Goal: Transaction & Acquisition: Download file/media

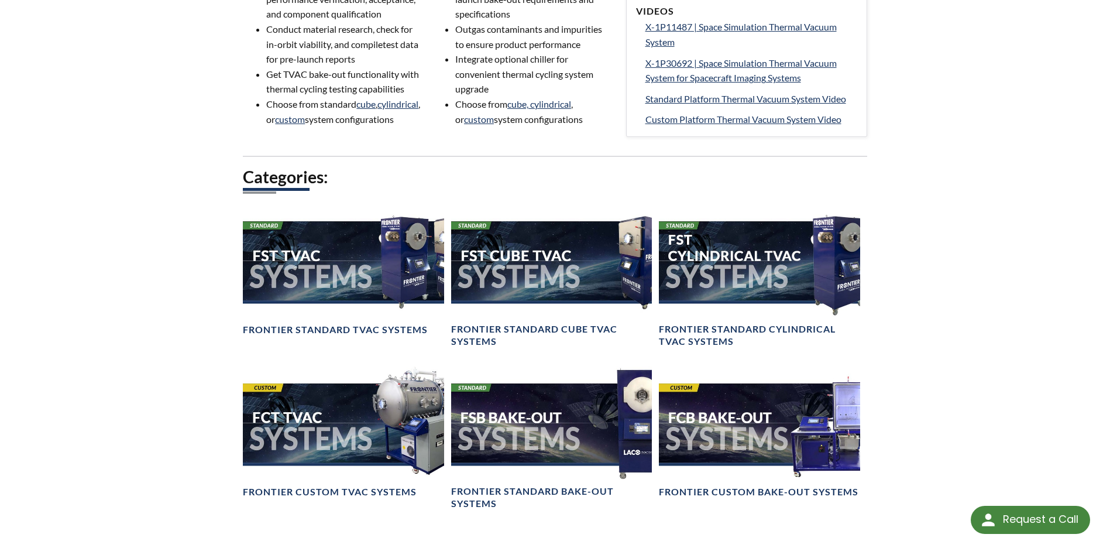
scroll to position [695, 0]
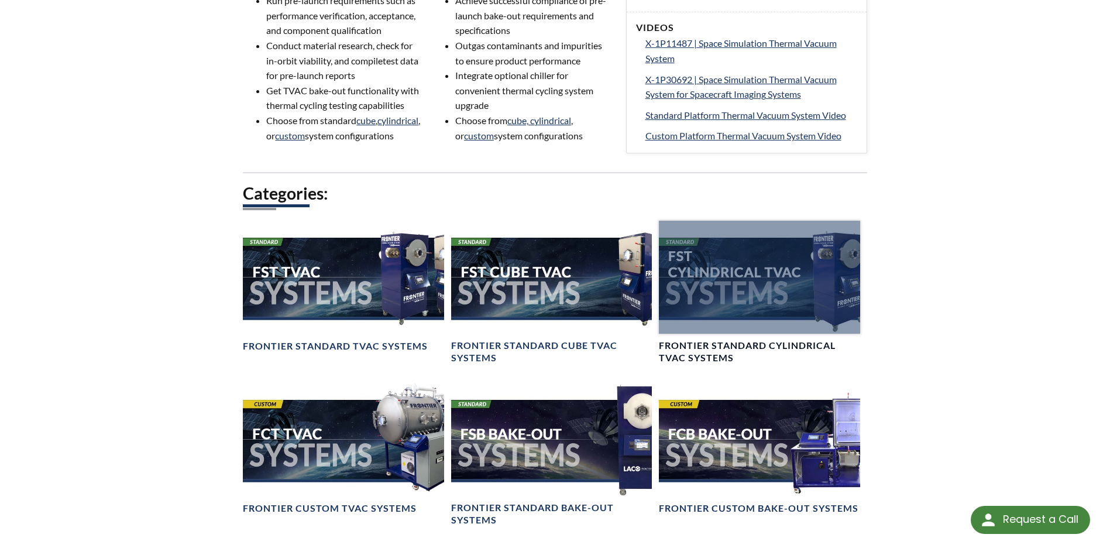
click at [762, 292] on div at bounding box center [759, 277] width 201 height 113
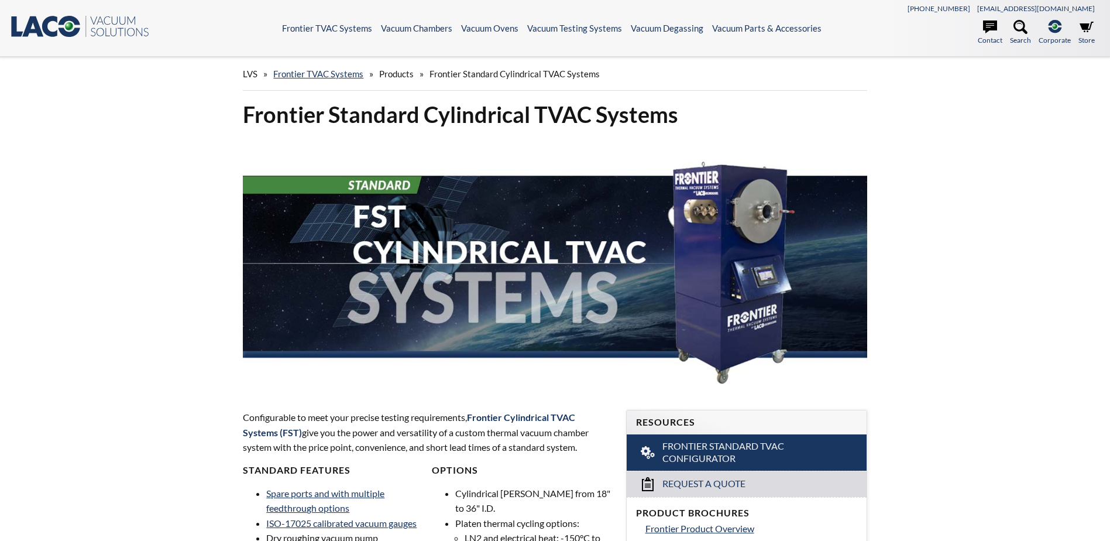
select select "Language Translate Widget"
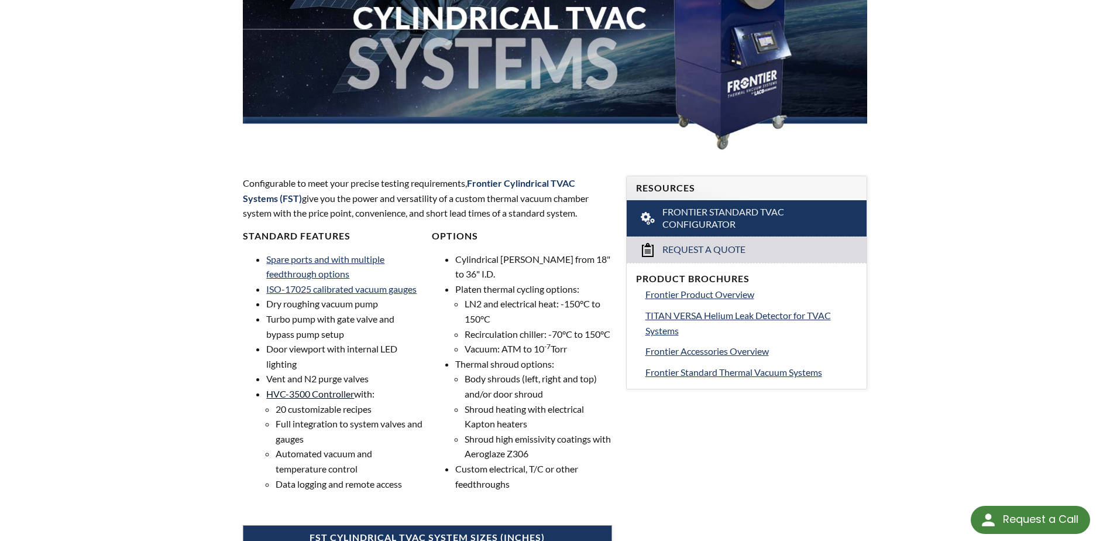
click at [310, 394] on link "HVC-3500 Controller" at bounding box center [310, 393] width 88 height 11
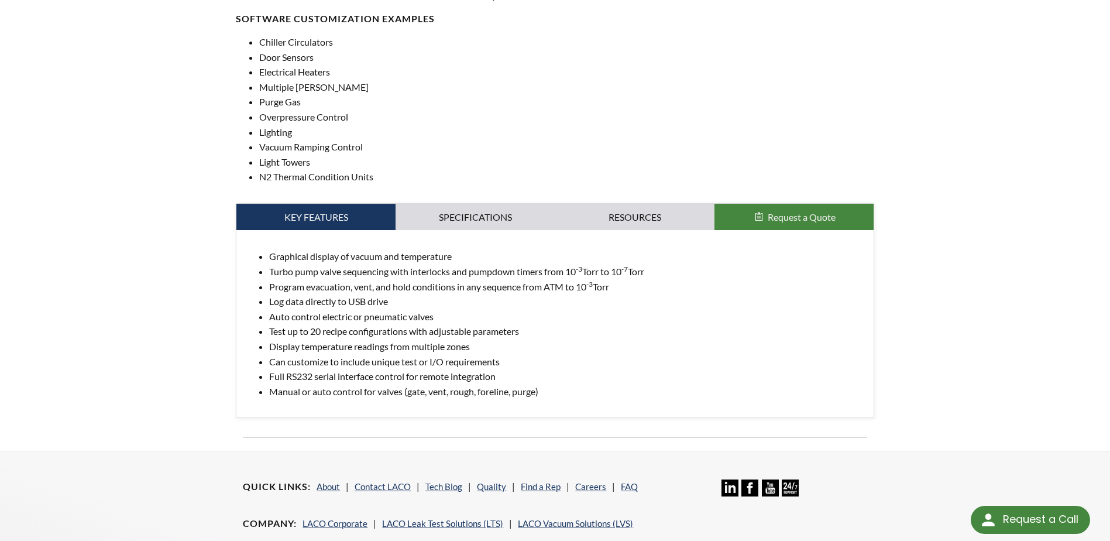
scroll to position [475, 0]
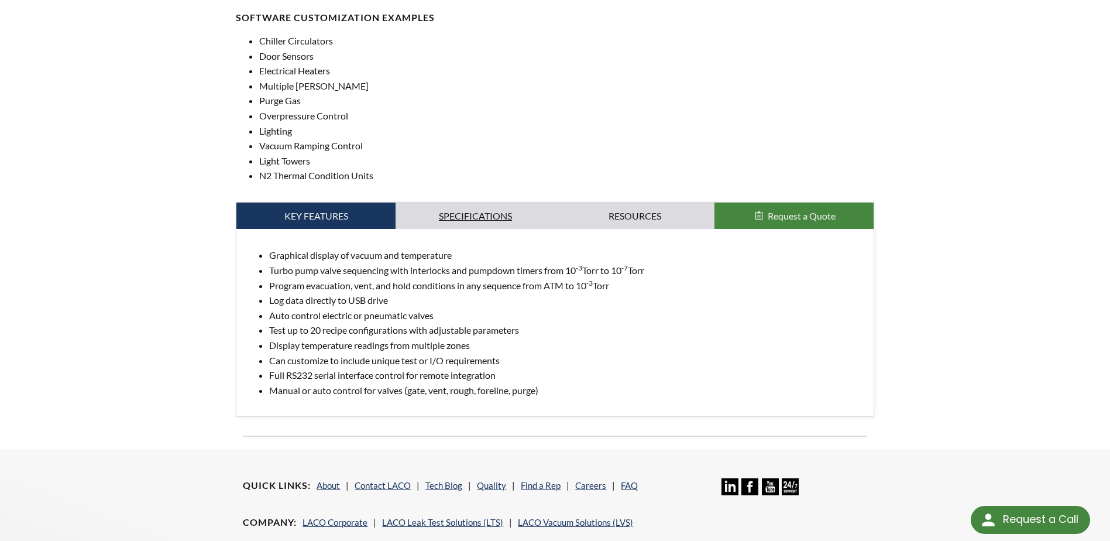
click at [468, 215] on link "Specifications" at bounding box center [475, 215] width 159 height 27
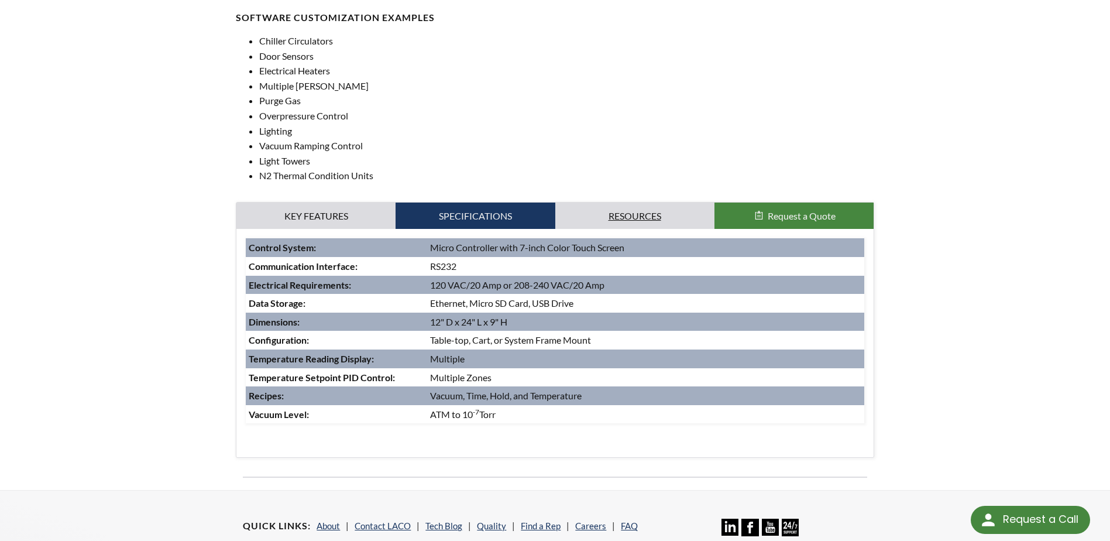
click at [641, 214] on link "Resources" at bounding box center [634, 215] width 159 height 27
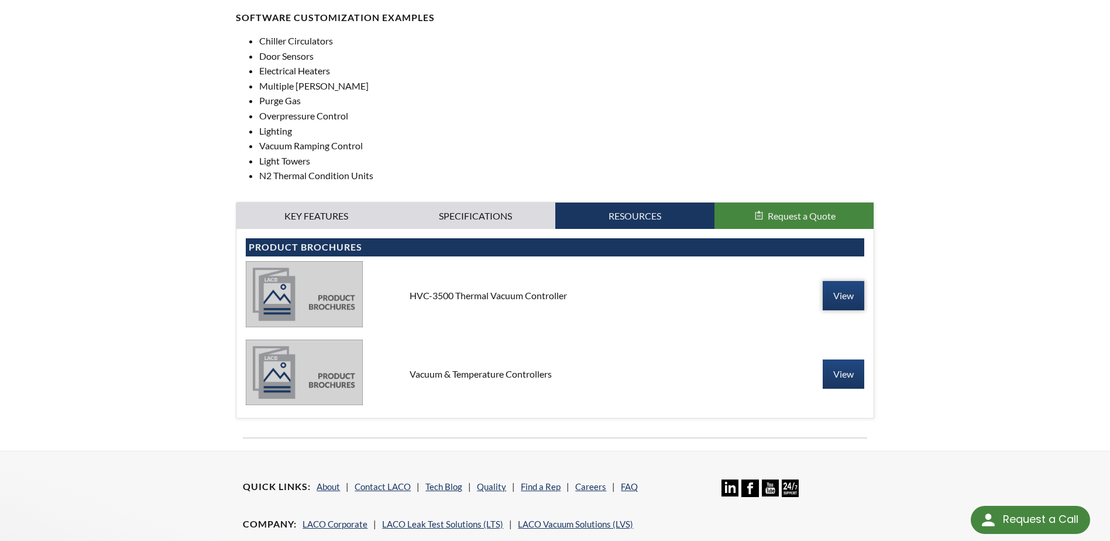
click at [836, 296] on link "View" at bounding box center [844, 295] width 42 height 29
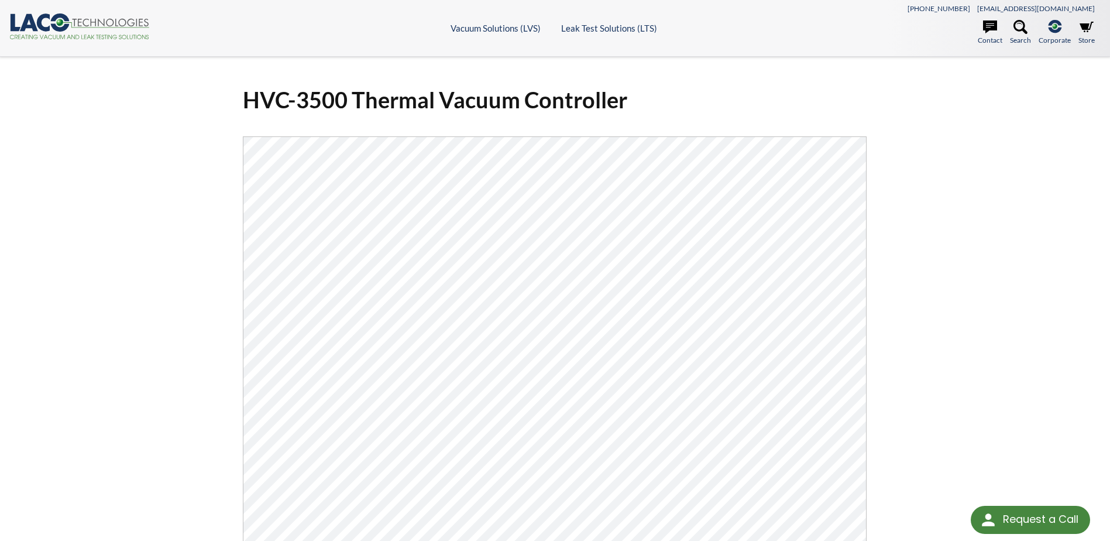
select select "Language Translate Widget"
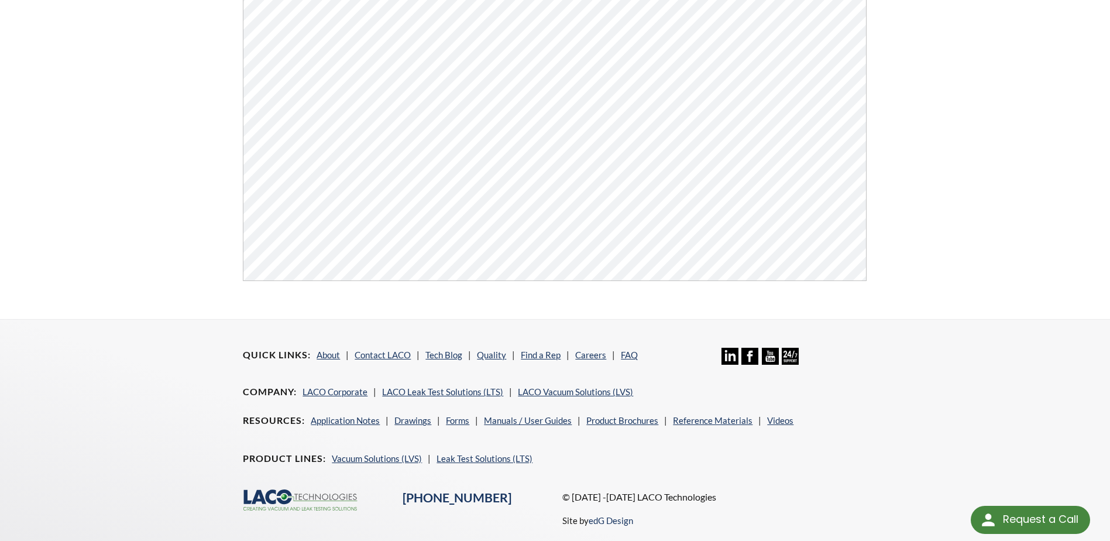
scroll to position [445, 0]
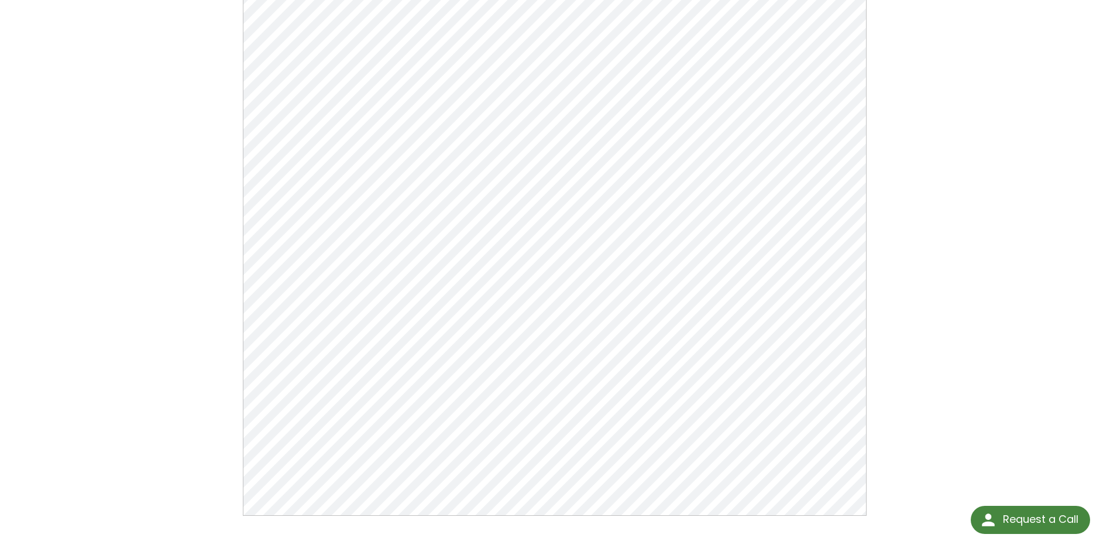
scroll to position [165, 0]
